Goal: Task Accomplishment & Management: Manage account settings

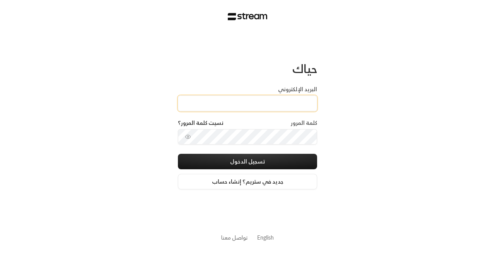
click at [223, 101] on input "البريد الإلكتروني" at bounding box center [247, 103] width 139 height 16
paste input "[EMAIL_ADDRESS][DOMAIN_NAME]"
type input "[EMAIL_ADDRESS][DOMAIN_NAME]"
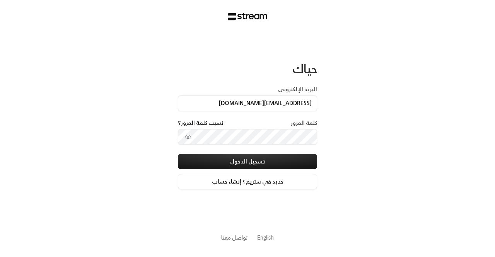
click at [257, 147] on div "كلمة المرور نسيت كلمة المرور؟" at bounding box center [247, 136] width 139 height 35
click at [178, 154] on button "تسجيل الدخول" at bounding box center [247, 161] width 139 height 15
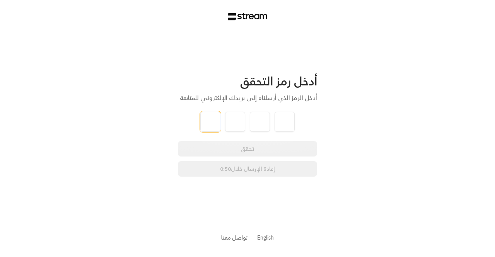
paste input "3"
type input "3"
type input "6"
type input "4"
type input "1"
